Goal: Navigation & Orientation: Find specific page/section

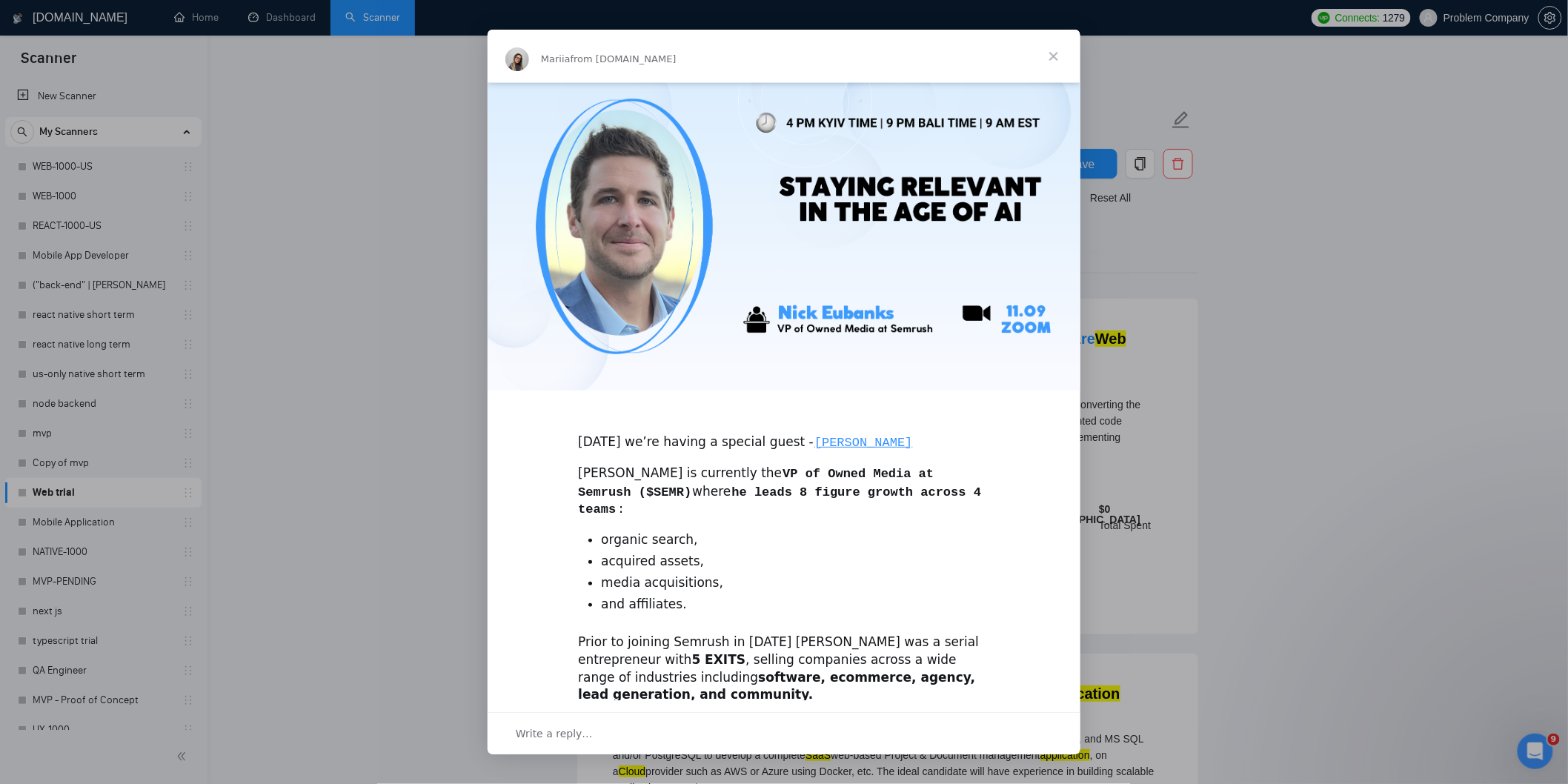
scroll to position [27, 0]
click at [1054, 56] on span "Close" at bounding box center [1053, 56] width 53 height 53
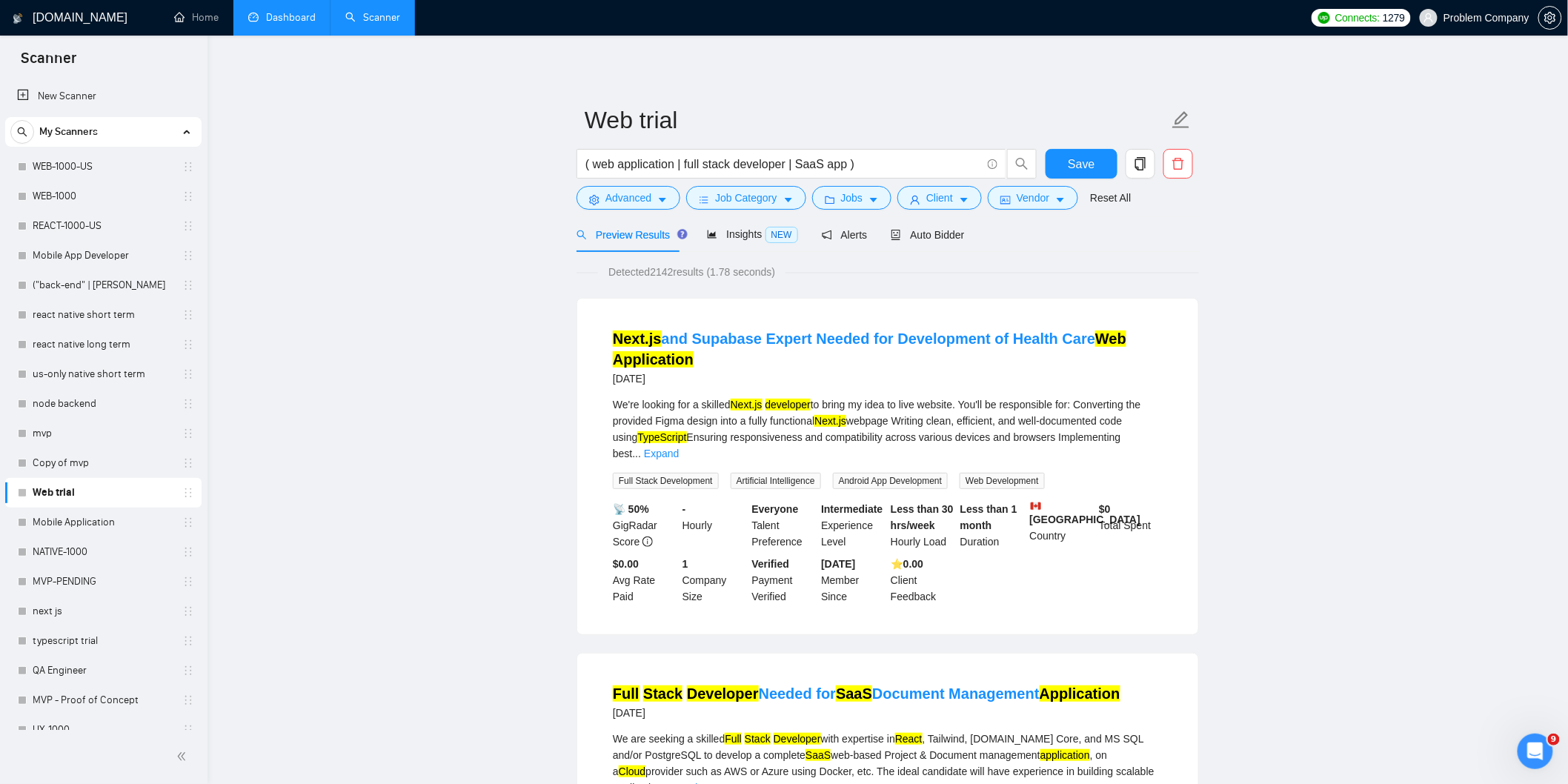
click at [286, 11] on link "Dashboard" at bounding box center [282, 17] width 67 height 13
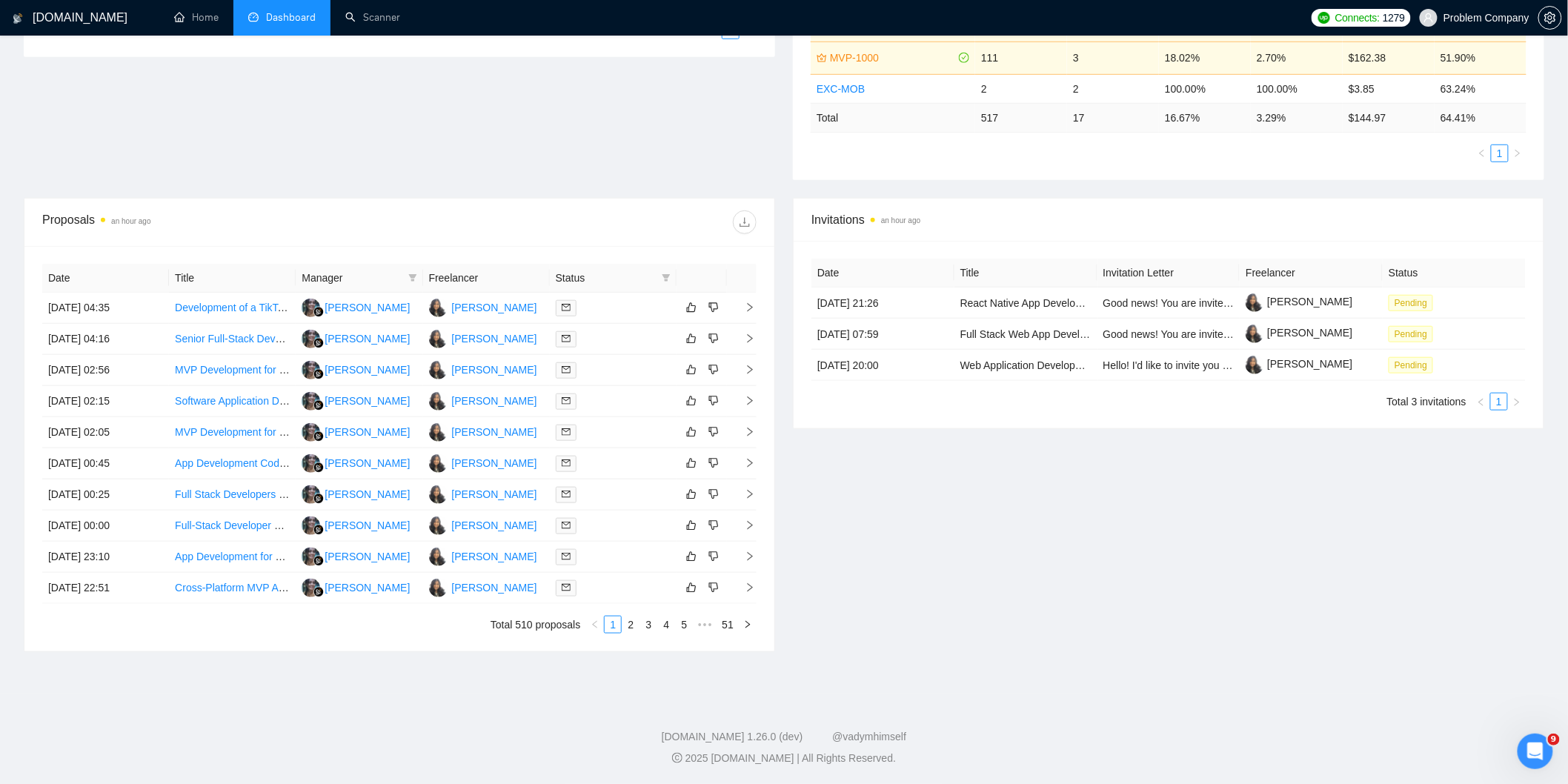
scroll to position [409, 0]
click at [646, 624] on link "3" at bounding box center [648, 624] width 16 height 16
click at [668, 627] on link "4" at bounding box center [666, 624] width 16 height 16
